Goal: Task Accomplishment & Management: Complete application form

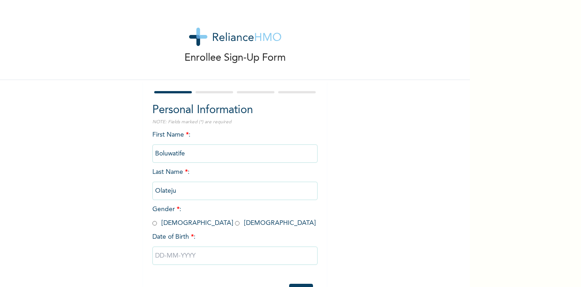
scroll to position [38, 0]
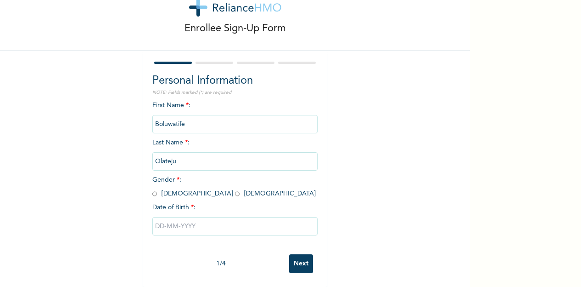
click at [154, 185] on span "Gender * : [DEMOGRAPHIC_DATA] [DEMOGRAPHIC_DATA]" at bounding box center [233, 186] width 163 height 20
click at [152, 189] on input "radio" at bounding box center [154, 193] width 5 height 9
radio input "true"
click at [173, 225] on input "text" at bounding box center [234, 226] width 165 height 18
select select "9"
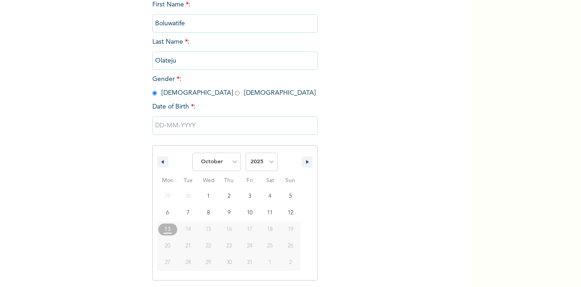
scroll to position [131, 0]
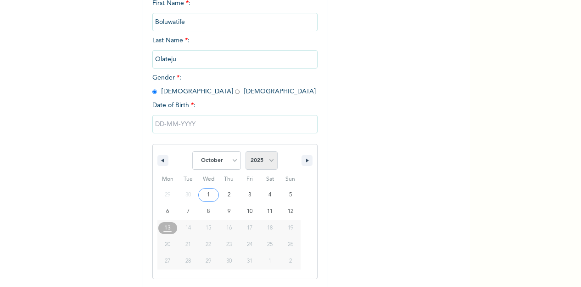
click at [258, 164] on select "2025 2024 2023 2022 2021 2020 2019 2018 2017 2016 2015 2014 2013 2012 2011 2010…" at bounding box center [262, 160] width 32 height 18
select select "2001"
click at [246, 152] on select "2025 2024 2023 2022 2021 2020 2019 2018 2017 2016 2015 2014 2013 2012 2011 2010…" at bounding box center [262, 160] width 32 height 18
click at [218, 159] on select "January February March April May June July August September October November De…" at bounding box center [216, 160] width 49 height 18
select select "7"
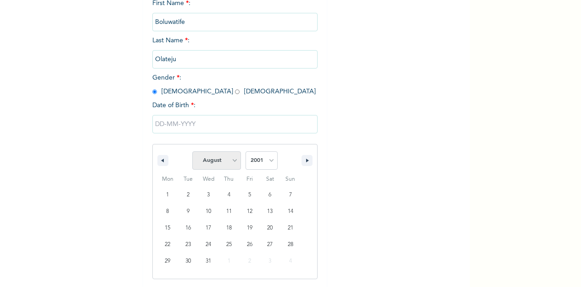
click at [192, 152] on select "January February March April May June July August September October November De…" at bounding box center [216, 160] width 49 height 18
type input "[DATE]"
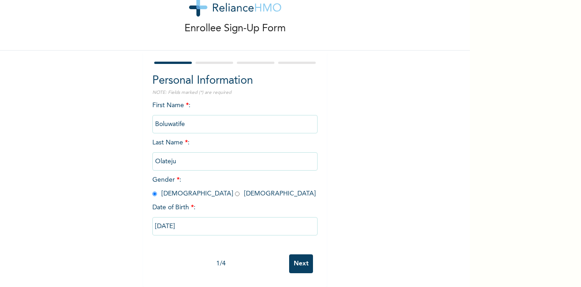
click at [293, 254] on input "Next" at bounding box center [301, 263] width 24 height 19
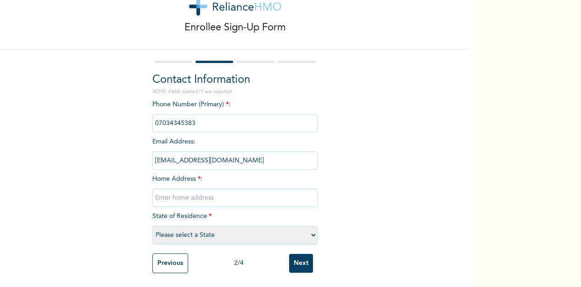
click at [190, 188] on input "text" at bounding box center [234, 197] width 165 height 18
type input "[STREET_ADDRESS][PERSON_NAME]"
click at [220, 231] on select "Please select a State [PERSON_NAME] (FCT) [PERSON_NAME] Ibom [GEOGRAPHIC_DATA] …" at bounding box center [234, 234] width 165 height 18
select select "25"
click at [152, 225] on select "Please select a State [PERSON_NAME] (FCT) [PERSON_NAME] Ibom [GEOGRAPHIC_DATA] …" at bounding box center [234, 234] width 165 height 18
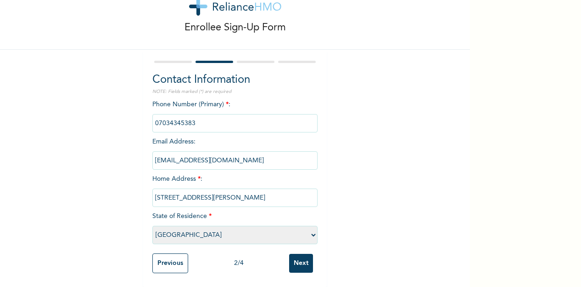
click at [294, 253] on input "Next" at bounding box center [301, 262] width 24 height 19
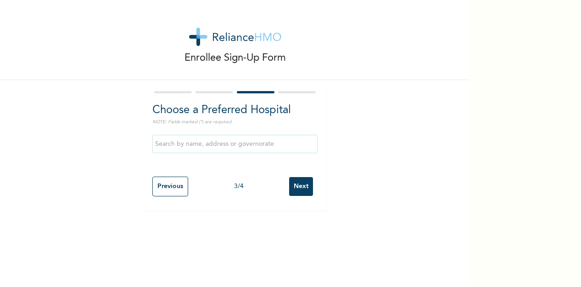
click at [202, 149] on input "text" at bounding box center [234, 144] width 165 height 18
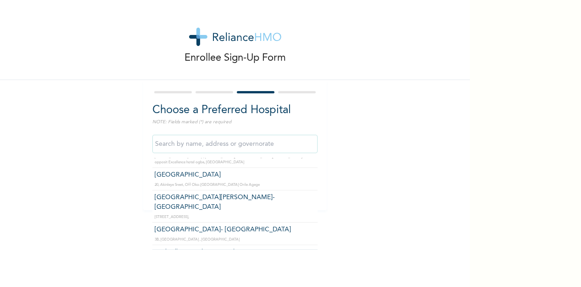
scroll to position [2400, 0]
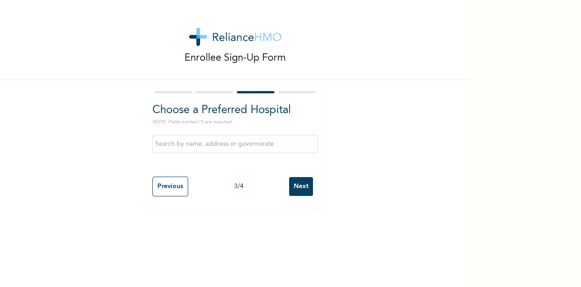
click at [334, 189] on div "Enrollee Sign-Up Form Choose a Preferred Hospital NOTE: Fields marked (*) are r…" at bounding box center [235, 105] width 470 height 210
click at [292, 187] on input "Next" at bounding box center [301, 186] width 24 height 19
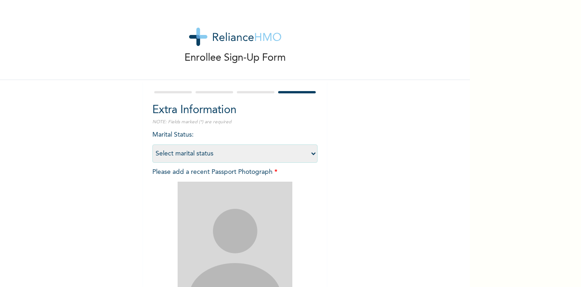
scroll to position [45, 0]
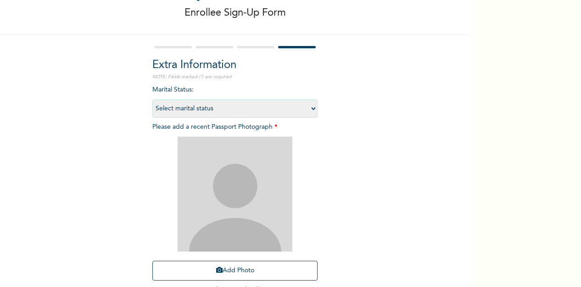
click at [204, 106] on select "Select marital status [DEMOGRAPHIC_DATA] Married [DEMOGRAPHIC_DATA] Widow/[DEMO…" at bounding box center [234, 108] width 165 height 18
select select "1"
click at [152, 99] on select "Select marital status [DEMOGRAPHIC_DATA] Married [DEMOGRAPHIC_DATA] Widow/[DEMO…" at bounding box center [234, 108] width 165 height 18
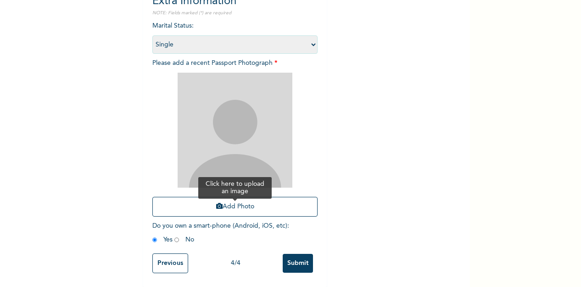
click at [232, 202] on button "Add Photo" at bounding box center [234, 207] width 165 height 20
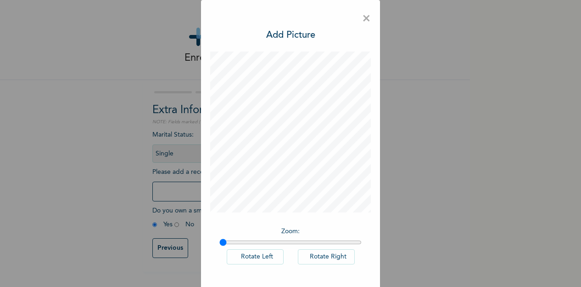
click at [272, 261] on button "Rotate Left" at bounding box center [255, 256] width 57 height 15
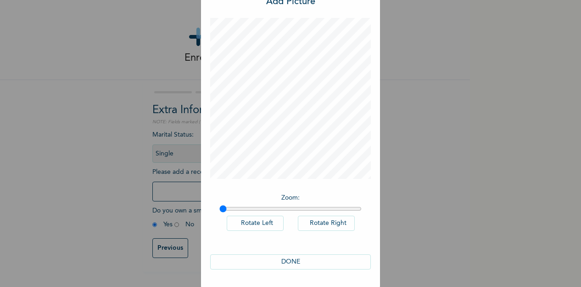
click at [293, 267] on button "DONE" at bounding box center [290, 261] width 161 height 15
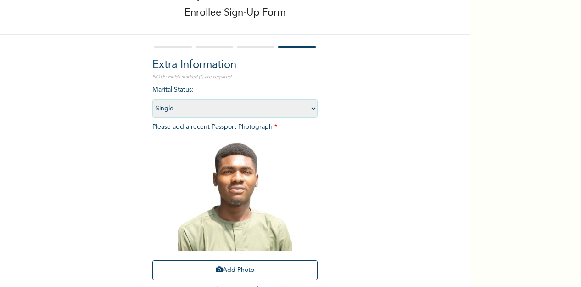
scroll to position [116, 0]
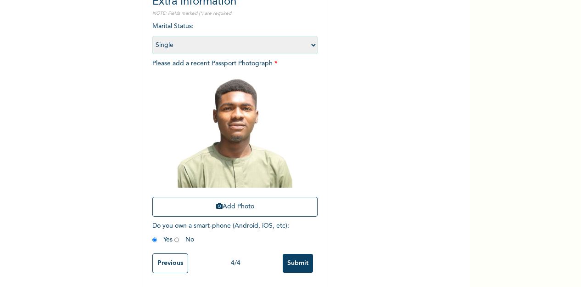
click at [171, 255] on input "Previous" at bounding box center [170, 263] width 36 height 20
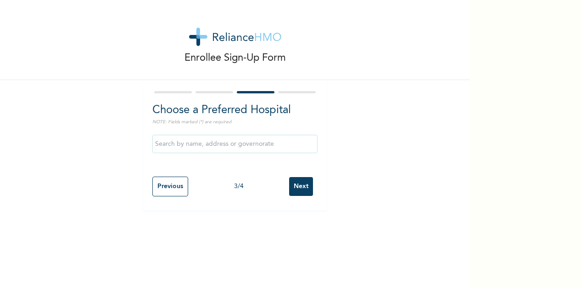
scroll to position [0, 0]
